Goal: Find specific page/section

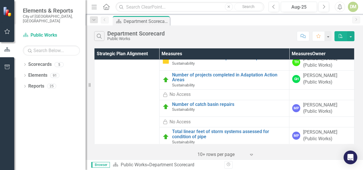
scroll to position [164, 0]
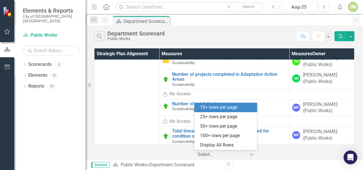
click at [252, 154] on icon "Expand" at bounding box center [252, 154] width 6 height 5
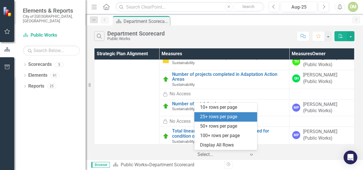
click at [237, 119] on div "25+ rows per page" at bounding box center [227, 116] width 54 height 7
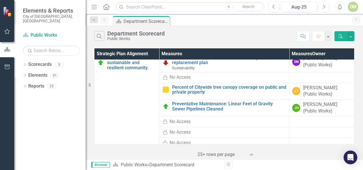
scroll to position [0, 0]
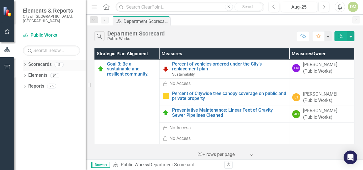
click at [26, 63] on icon "Dropdown" at bounding box center [25, 64] width 4 height 3
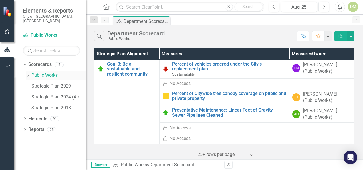
click at [28, 73] on icon "Dropdown" at bounding box center [28, 74] width 4 height 3
click at [41, 72] on link "Public Works" at bounding box center [58, 75] width 54 height 7
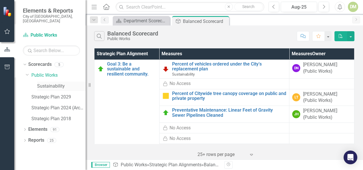
click at [45, 83] on link "Sustainability" at bounding box center [61, 86] width 49 height 7
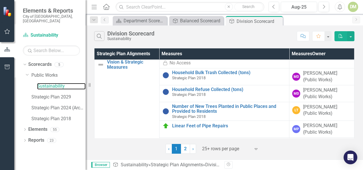
scroll to position [155, 0]
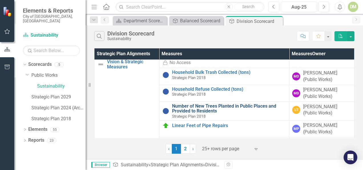
click at [191, 104] on link "Number of New Trees Planted in Public Places and Provided to Residents" at bounding box center [229, 108] width 114 height 10
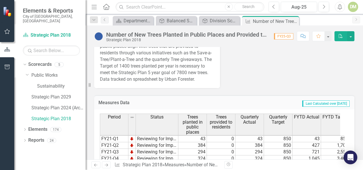
scroll to position [43, 0]
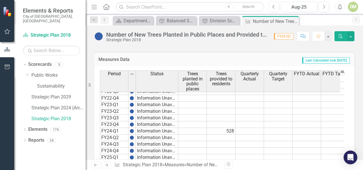
click at [219, 102] on td at bounding box center [221, 104] width 29 height 7
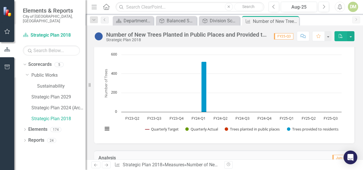
scroll to position [0, 0]
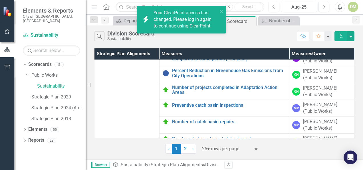
scroll to position [45, 0]
